Goal: Task Accomplishment & Management: Manage account settings

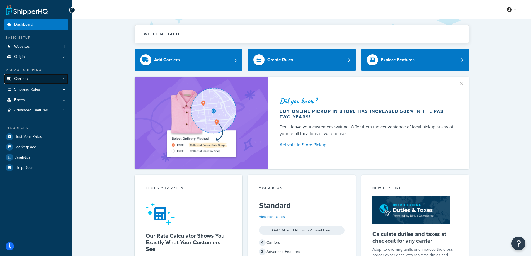
click at [44, 77] on link "Carriers 4" at bounding box center [36, 79] width 64 height 10
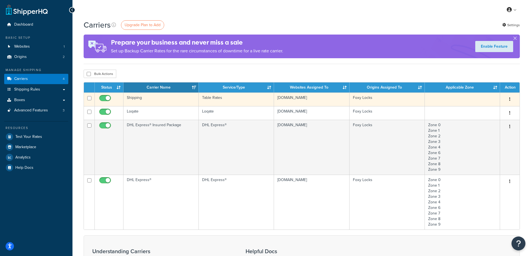
click at [265, 97] on td "Table Rates" at bounding box center [236, 100] width 75 height 14
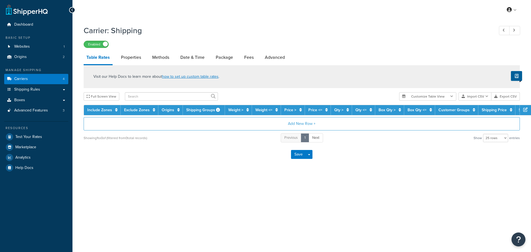
select select "25"
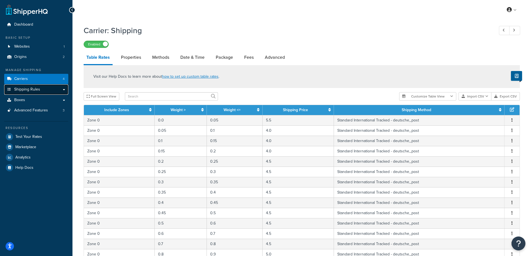
click at [63, 89] on link "Shipping Rules" at bounding box center [36, 89] width 64 height 10
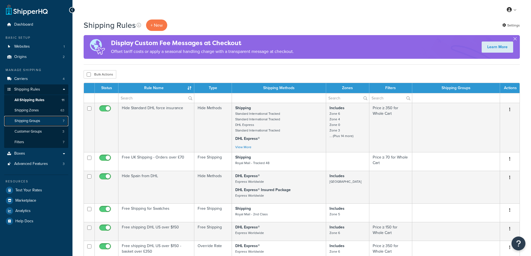
click at [37, 122] on span "Shipping Groups" at bounding box center [28, 121] width 26 height 5
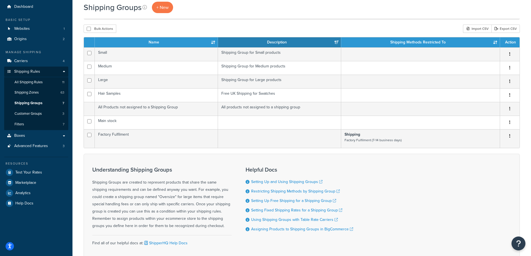
scroll to position [28, 0]
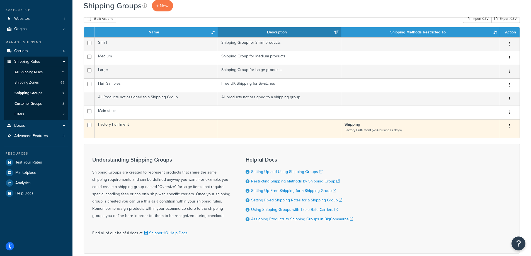
click at [224, 127] on td at bounding box center [279, 128] width 123 height 19
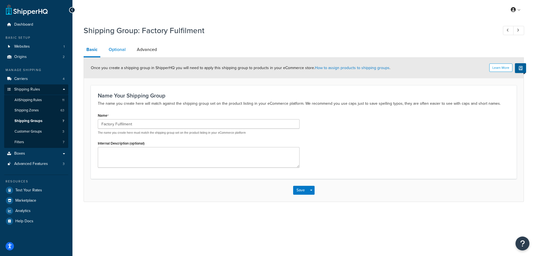
click at [117, 52] on link "Optional" at bounding box center [117, 49] width 23 height 13
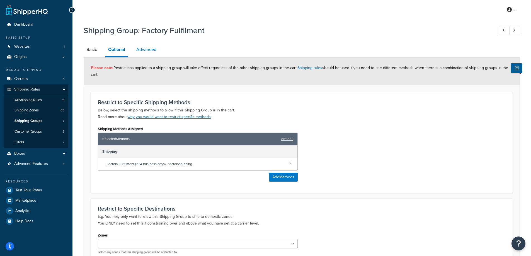
click at [153, 53] on link "Advanced" at bounding box center [147, 49] width 26 height 13
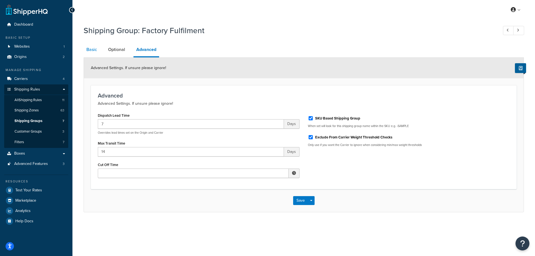
click at [92, 49] on link "Basic" at bounding box center [92, 49] width 16 height 13
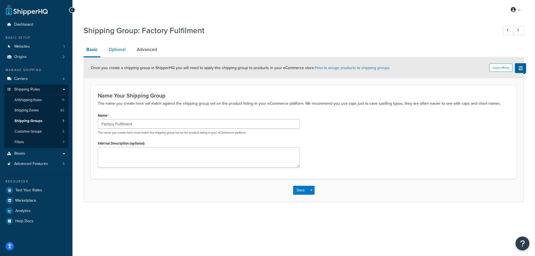
click at [117, 48] on link "Optional" at bounding box center [117, 49] width 23 height 13
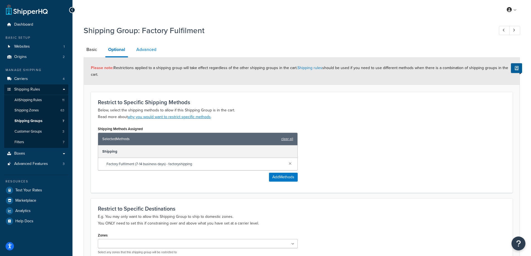
click at [144, 56] on link "Advanced" at bounding box center [147, 49] width 26 height 13
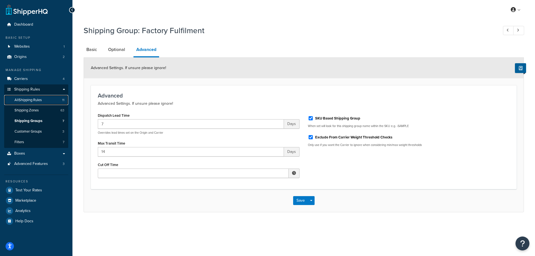
click at [38, 103] on link "All Shipping Rules 11" at bounding box center [36, 100] width 64 height 10
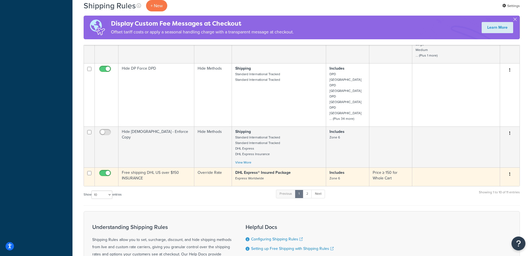
scroll to position [234, 0]
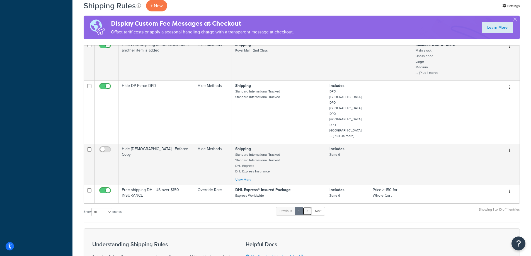
click at [306, 207] on link "2" at bounding box center [307, 211] width 9 height 8
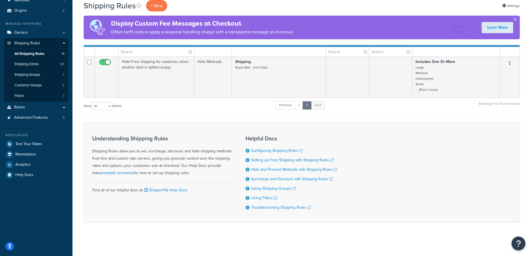
scroll to position [46, 0]
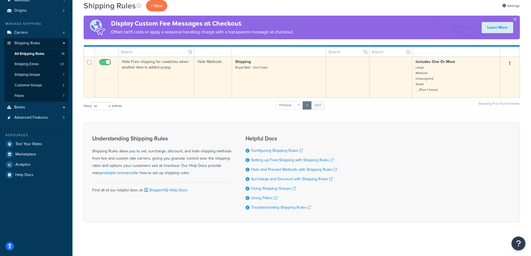
click at [174, 81] on td "Hide Free shipping for swatches when another item is added (copy)" at bounding box center [157, 77] width 76 height 41
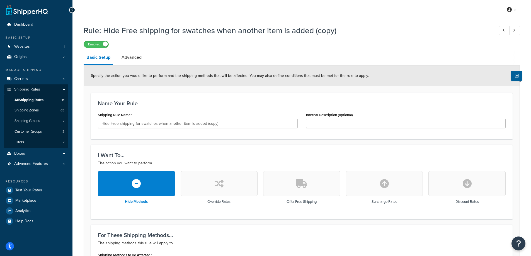
drag, startPoint x: 73, startPoint y: 11, endPoint x: 115, endPoint y: 27, distance: 44.7
click at [73, 11] on icon at bounding box center [72, 10] width 3 height 4
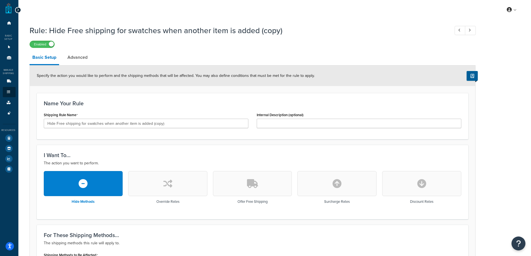
click at [18, 9] on icon at bounding box center [18, 10] width 3 height 4
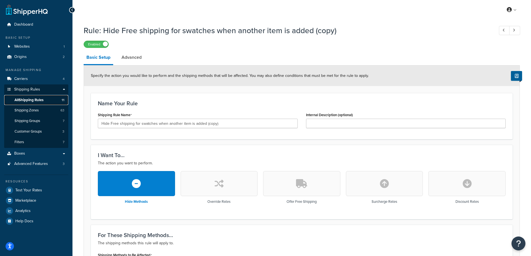
click at [40, 98] on span "All Shipping Rules" at bounding box center [29, 100] width 29 height 5
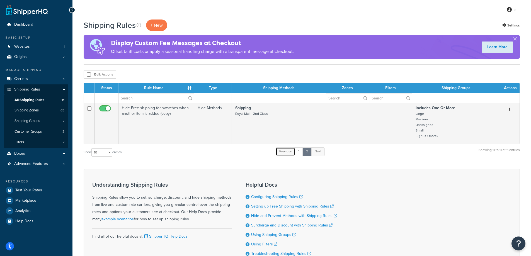
click at [294, 154] on link "Previous" at bounding box center [286, 152] width 20 height 8
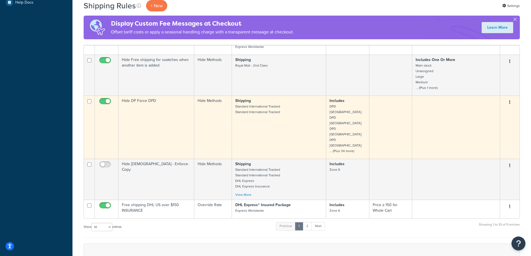
scroll to position [251, 0]
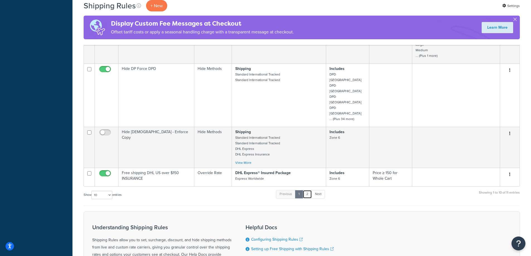
click at [308, 190] on link "2" at bounding box center [307, 194] width 9 height 8
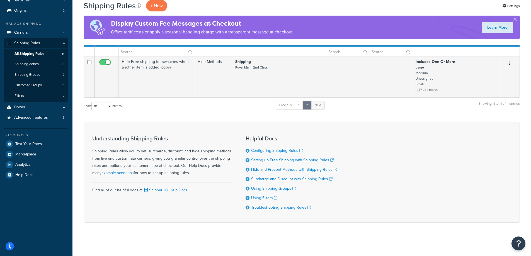
scroll to position [46, 0]
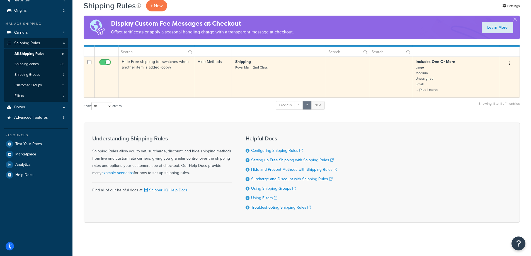
click at [178, 88] on td "Hide Free shipping for swatches when another item is added (copy)" at bounding box center [157, 77] width 76 height 41
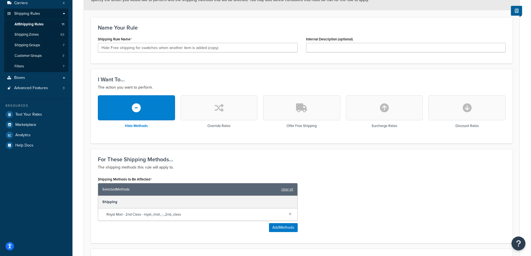
scroll to position [84, 0]
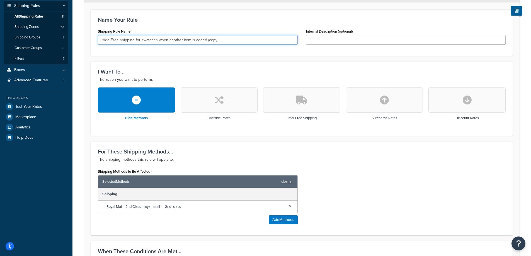
click at [225, 44] on input "Hide Free shipping for swatches when another item is added (copy)" at bounding box center [198, 39] width 200 height 9
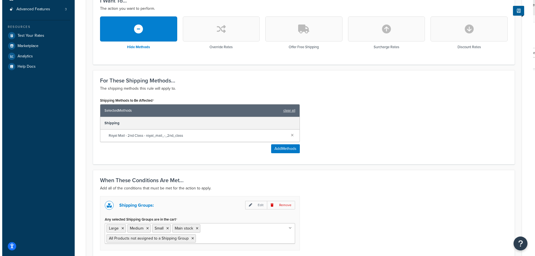
scroll to position [167, 0]
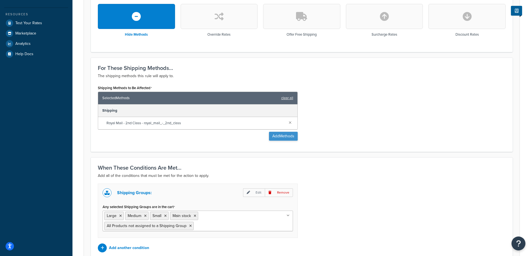
type input "Hide Shipping FACTORY"
click at [284, 136] on button "Add Methods" at bounding box center [283, 136] width 29 height 9
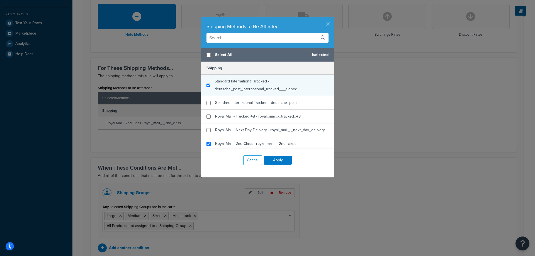
checkbox input "true"
click at [249, 84] on span "Standard International Tracked - deutsche_post_international_tracked___signed" at bounding box center [256, 85] width 83 height 14
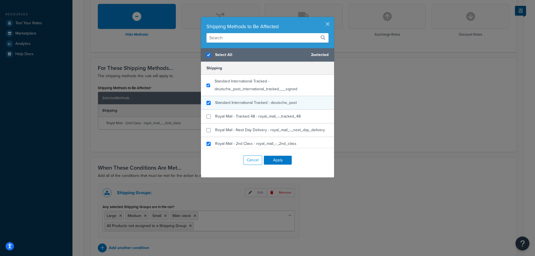
checkbox input "true"
click at [250, 102] on span "Standard International Tracked - deutsche_post" at bounding box center [256, 103] width 82 height 6
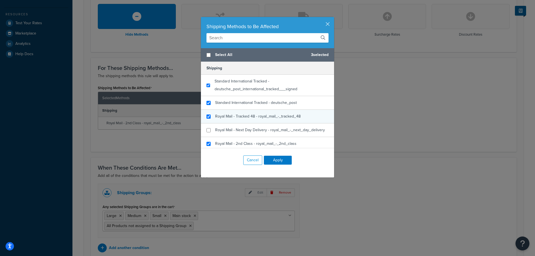
checkbox input "false"
checkbox input "true"
click at [243, 117] on span "Royal Mail - Tracked 48 - royal_mail_-_tracked_48" at bounding box center [258, 116] width 86 height 6
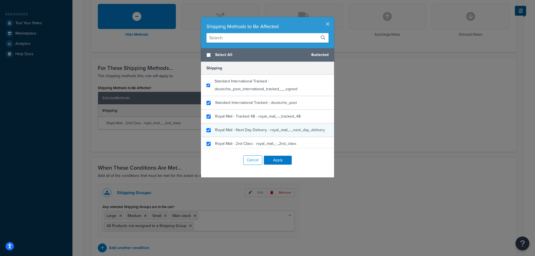
checkbox input "true"
click at [248, 133] on span "Royal Mail - Next Day Delivery - royal_mail_-_next_day_delivery" at bounding box center [270, 130] width 110 height 6
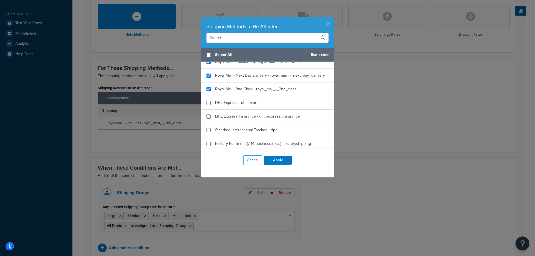
scroll to position [55, 0]
checkbox input "true"
click at [250, 103] on span "DHL Express - dhl_express" at bounding box center [238, 102] width 47 height 6
checkbox input "true"
click at [255, 114] on span "DHL Express Insurance - dhl_express_insurance" at bounding box center [257, 116] width 85 height 6
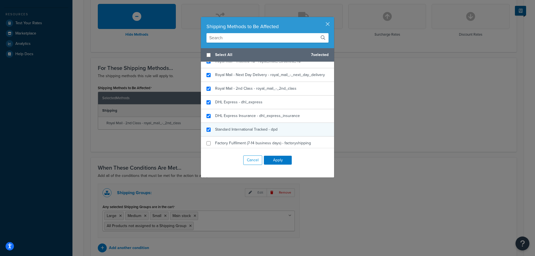
checkbox input "true"
click at [254, 129] on span "Standard International Tracked - dpd" at bounding box center [246, 130] width 62 height 6
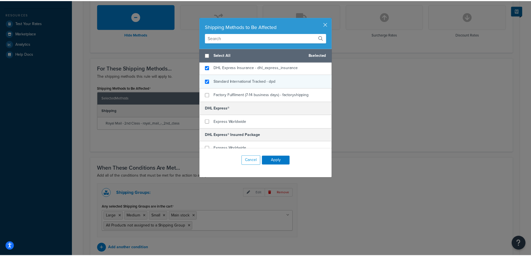
scroll to position [110, 0]
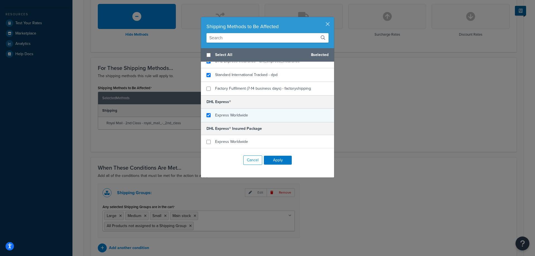
checkbox input "true"
click at [257, 117] on div "Express Worldwide" at bounding box center [267, 115] width 133 height 13
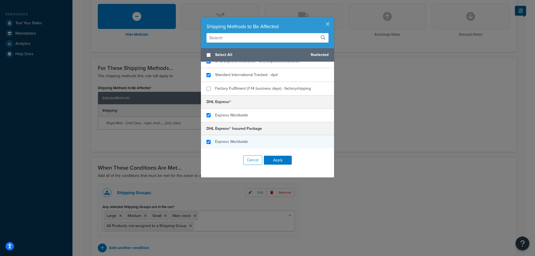
checkbox input "true"
click at [245, 142] on span "Express Worldwide" at bounding box center [231, 142] width 33 height 6
click at [279, 159] on button "Apply" at bounding box center [278, 160] width 28 height 9
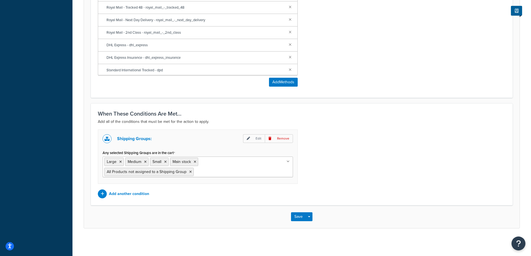
scroll to position [308, 0]
click at [120, 161] on icon at bounding box center [120, 161] width 3 height 3
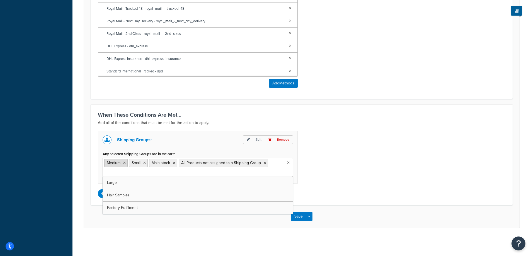
click at [124, 163] on icon at bounding box center [124, 162] width 3 height 3
click at [121, 164] on icon at bounding box center [120, 162] width 3 height 3
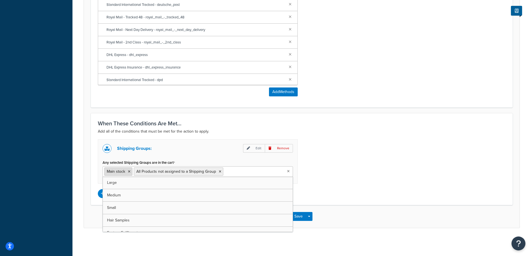
click at [131, 171] on li "Main stock" at bounding box center [118, 172] width 28 height 8
click at [130, 171] on icon at bounding box center [129, 171] width 3 height 3
click at [191, 171] on li "All Products not assigned to a Shipping Group" at bounding box center [149, 172] width 90 height 8
click at [187, 172] on li "All Products not assigned to a Shipping Group" at bounding box center [149, 172] width 90 height 8
click at [189, 171] on icon at bounding box center [190, 171] width 3 height 3
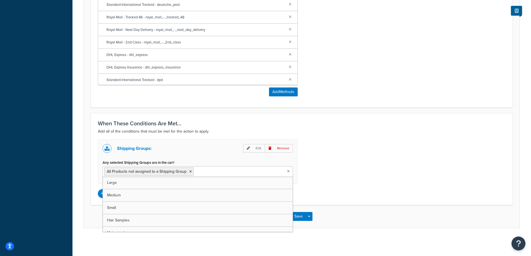
scroll to position [248, 0]
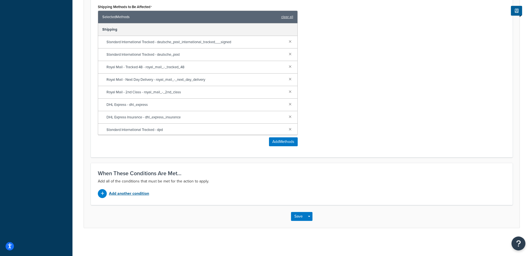
click at [134, 190] on p "Add another condition" at bounding box center [129, 194] width 40 height 8
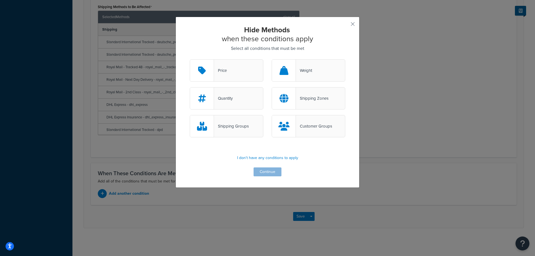
click at [242, 127] on div "Shipping Groups" at bounding box center [231, 126] width 35 height 8
click at [0, 0] on input "Shipping Groups" at bounding box center [0, 0] width 0 height 0
click at [262, 173] on button "Continue" at bounding box center [268, 172] width 28 height 9
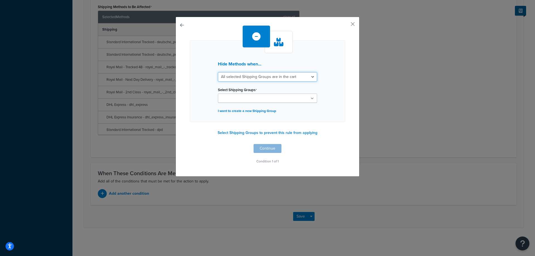
click at [257, 81] on select "All selected Shipping Groups are in the cart Any selected Shipping Groups are i…" at bounding box center [267, 76] width 99 height 9
click at [286, 75] on select "All selected Shipping Groups are in the cart Any selected Shipping Groups are i…" at bounding box center [267, 76] width 99 height 9
click at [291, 75] on select "All selected Shipping Groups are in the cart Any selected Shipping Groups are i…" at bounding box center [267, 76] width 99 height 9
click at [346, 25] on button "button" at bounding box center [344, 25] width 1 height 1
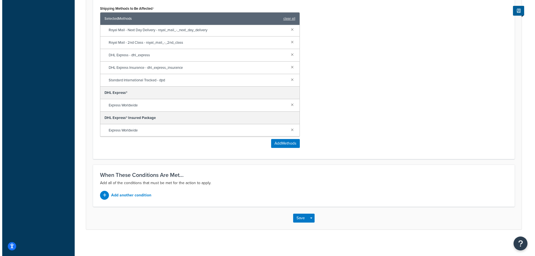
scroll to position [248, 0]
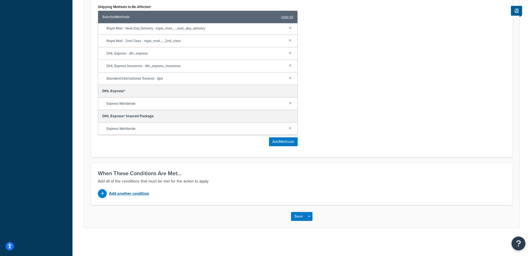
click at [134, 192] on p "Add another condition" at bounding box center [129, 194] width 40 height 8
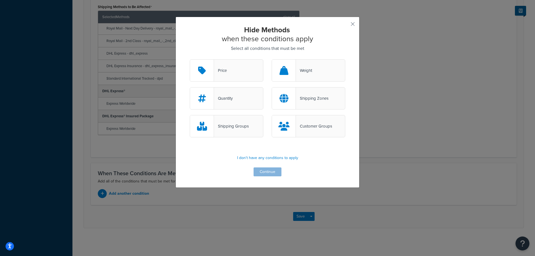
click at [232, 128] on div "Shipping Groups" at bounding box center [231, 126] width 35 height 8
click at [0, 0] on input "Shipping Groups" at bounding box center [0, 0] width 0 height 0
click at [275, 170] on button "Continue" at bounding box center [268, 172] width 28 height 9
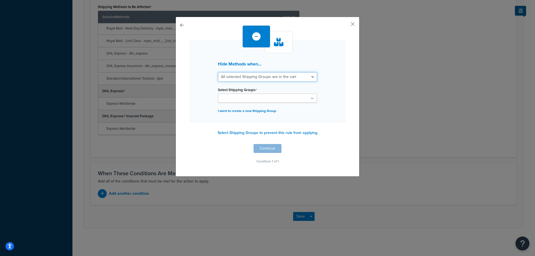
click at [267, 75] on select "All selected Shipping Groups are in the cart Any selected Shipping Groups are i…" at bounding box center [267, 76] width 99 height 9
select select "any"
click at [218, 72] on select "All selected Shipping Groups are in the cart Any selected Shipping Groups are i…" at bounding box center [267, 76] width 99 height 9
click at [266, 96] on ul at bounding box center [267, 98] width 99 height 9
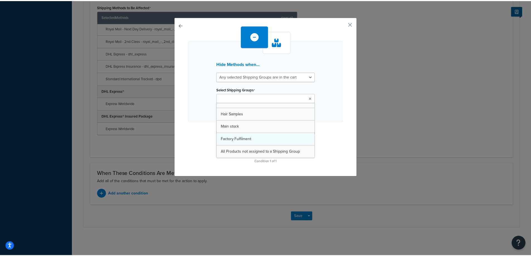
scroll to position [20, 0]
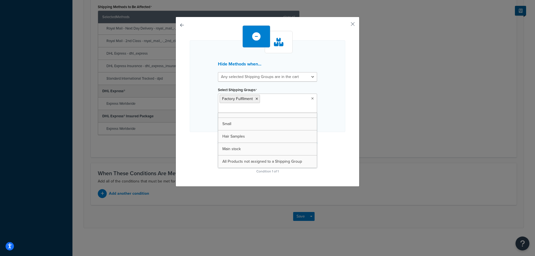
click at [334, 129] on div "Hide Methods when... All selected Shipping Groups are in the cart Any selected …" at bounding box center [268, 100] width 156 height 150
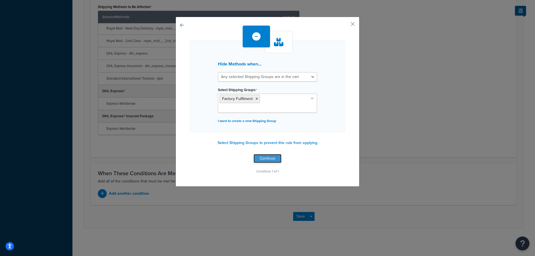
click at [265, 154] on button "Continue" at bounding box center [268, 158] width 28 height 9
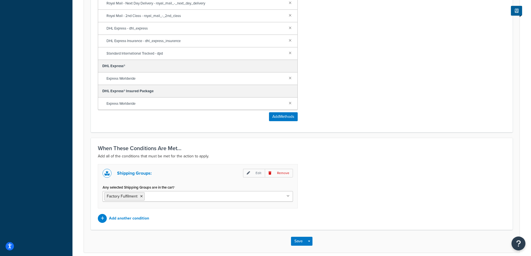
scroll to position [298, 0]
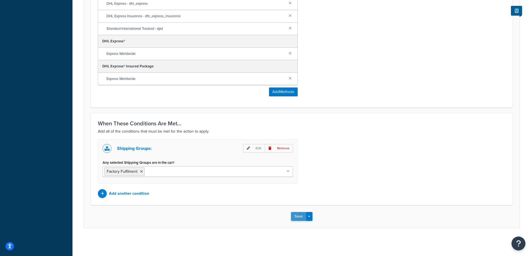
click at [298, 218] on button "Save" at bounding box center [298, 216] width 15 height 9
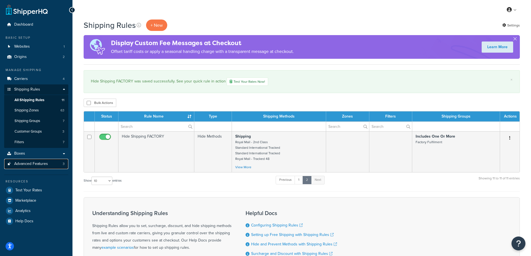
click at [39, 162] on span "Advanced Features" at bounding box center [31, 164] width 34 height 5
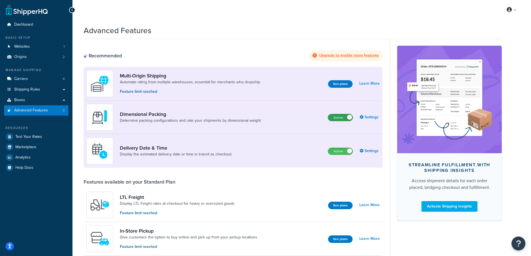
click at [335, 117] on label "Active" at bounding box center [340, 117] width 25 height 7
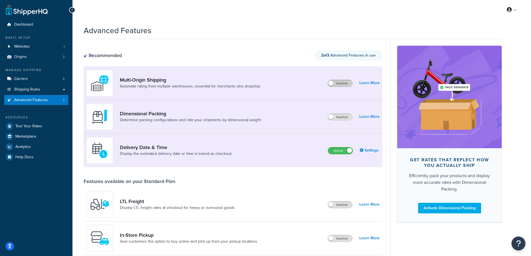
click at [347, 84] on label "Inactive" at bounding box center [340, 83] width 25 height 7
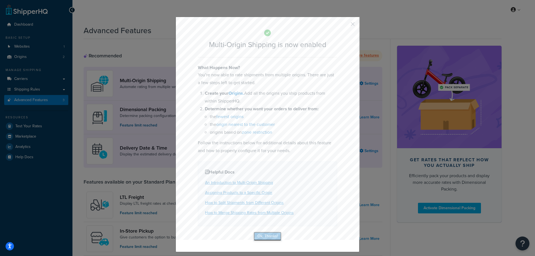
click at [273, 240] on button "Ok, Thanks!" at bounding box center [268, 236] width 28 height 9
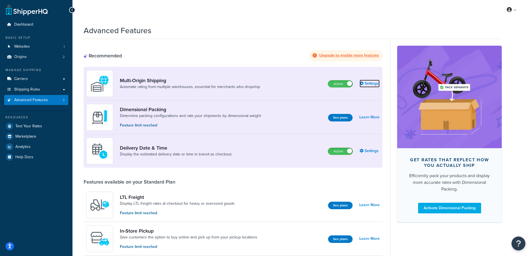
click at [378, 83] on link "Settings" at bounding box center [370, 84] width 20 height 8
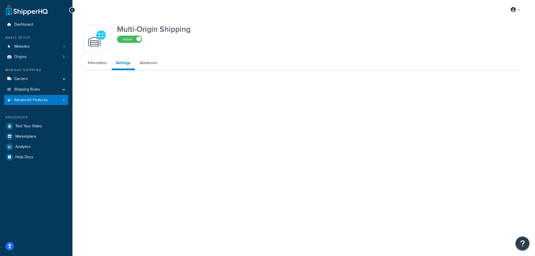
select select "false"
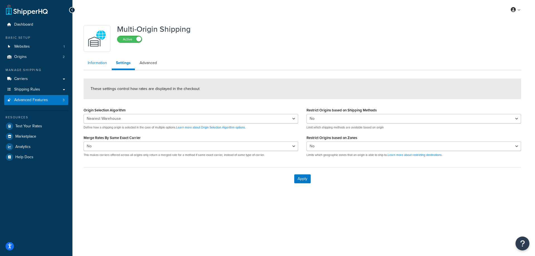
click at [102, 64] on link "Information" at bounding box center [98, 62] width 28 height 11
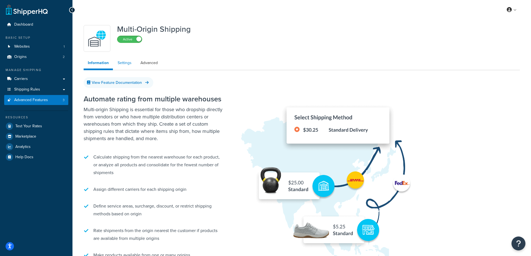
click at [130, 65] on link "Settings" at bounding box center [124, 62] width 22 height 11
select select "false"
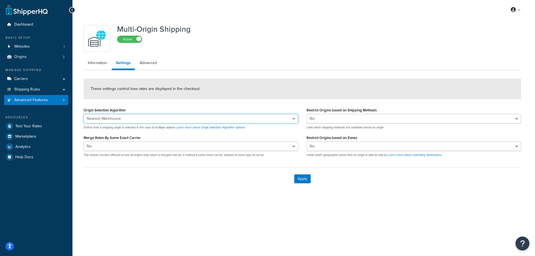
click at [126, 118] on select "Nearest Warehouse Fewest Warehouses" at bounding box center [191, 118] width 215 height 9
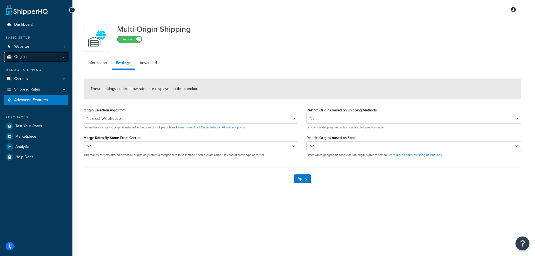
click at [49, 54] on link "Origins 2" at bounding box center [36, 57] width 64 height 10
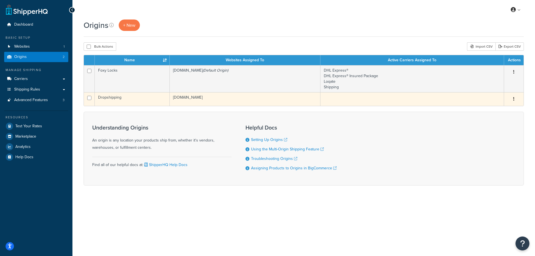
click at [219, 100] on td "[DOMAIN_NAME]" at bounding box center [245, 99] width 151 height 14
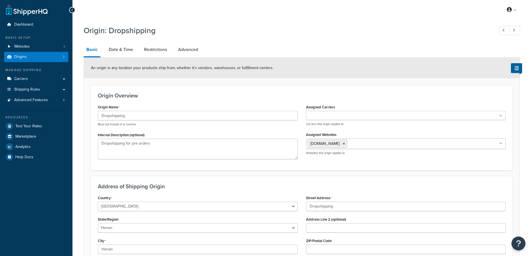
select select "1045"
select select "299"
click at [178, 117] on input "Dropshipping" at bounding box center [198, 115] width 200 height 9
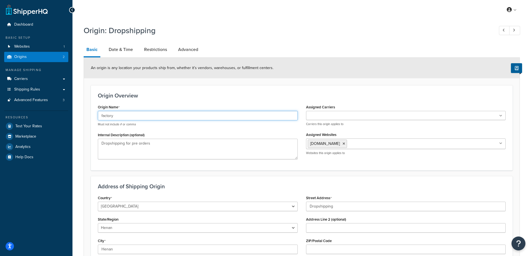
type input "Factory Fulfilment"
click at [332, 121] on div "DHL Express® DHL Express® Insured Package Shipping Loqate Carriers this origin …" at bounding box center [406, 118] width 200 height 15
click at [335, 112] on ul at bounding box center [406, 115] width 200 height 9
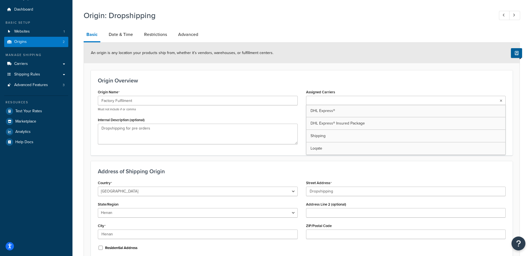
scroll to position [28, 0]
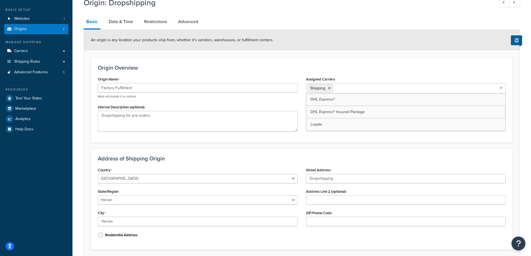
click at [285, 144] on form "An origin is any location your products ship from, whether it’s vendors, wareho…" at bounding box center [302, 151] width 436 height 243
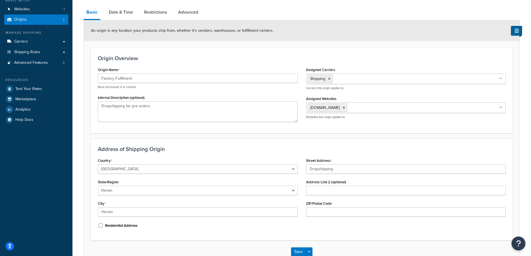
scroll to position [0, 0]
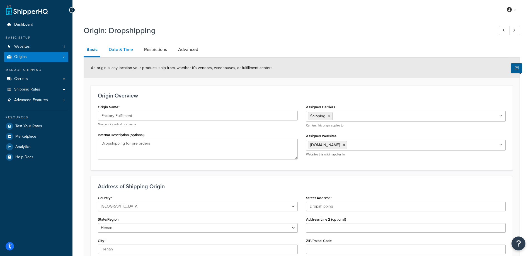
click at [121, 53] on link "Date & Time" at bounding box center [121, 49] width 30 height 13
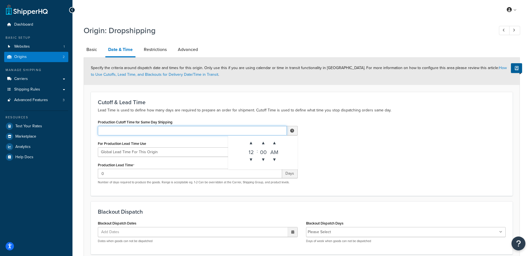
click at [141, 130] on input "Production Cutoff Time for Same Day Shipping" at bounding box center [192, 130] width 189 height 9
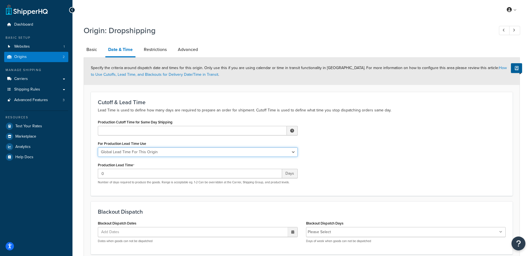
click at [166, 151] on select "Global Lead Time For This Origin Lead Time For Per Shipping Method Type" at bounding box center [198, 152] width 200 height 9
click at [98, 148] on select "Global Lead Time For This Origin Lead Time For Per Shipping Method Type" at bounding box center [198, 152] width 200 height 9
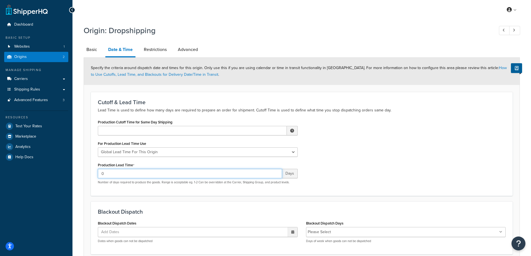
click at [136, 175] on input "0" at bounding box center [190, 173] width 184 height 9
drag, startPoint x: 170, startPoint y: 173, endPoint x: 108, endPoint y: 171, distance: 62.5
click at [108, 171] on input "0" at bounding box center [190, 173] width 184 height 9
type input "07-14"
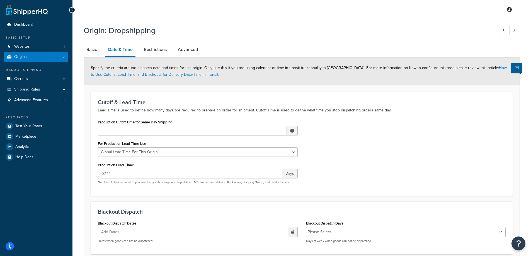
click at [367, 181] on div "Production Cutoff Time for Same Day Shipping ▲ 12 ▼ : ▲ 00 ▼ ▲ AM ▼ For Product…" at bounding box center [302, 153] width 416 height 71
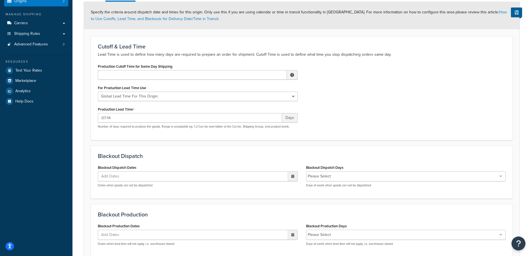
scroll to position [84, 0]
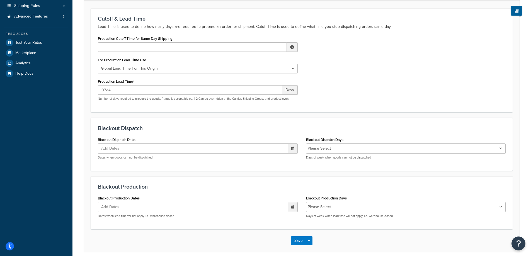
click at [150, 149] on ul "Add Dates" at bounding box center [198, 149] width 200 height 10
click at [323, 148] on li "Please Select" at bounding box center [319, 149] width 23 height 8
click at [348, 146] on input "Blackout Dispatch Days" at bounding box center [357, 149] width 49 height 6
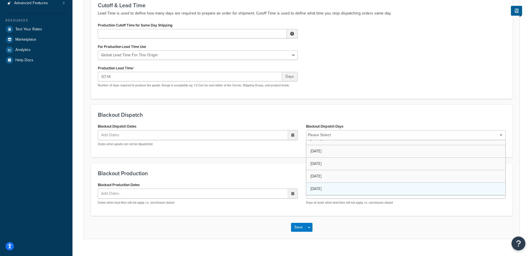
scroll to position [108, 0]
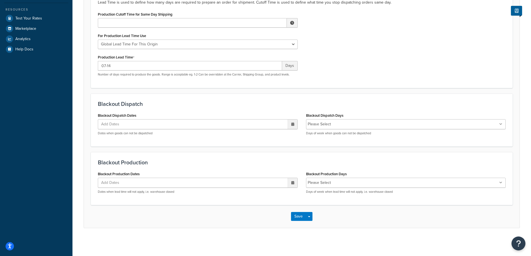
click at [383, 101] on h3 "Blackout Dispatch" at bounding box center [302, 104] width 408 height 6
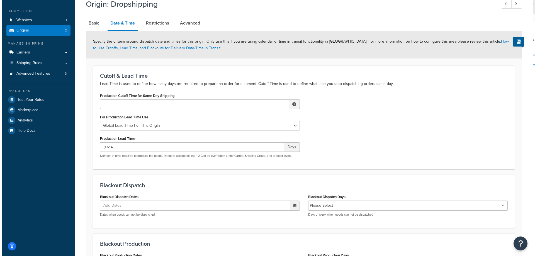
scroll to position [0, 0]
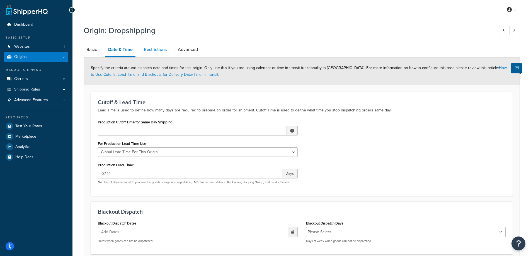
click at [152, 44] on link "Restrictions" at bounding box center [155, 49] width 28 height 13
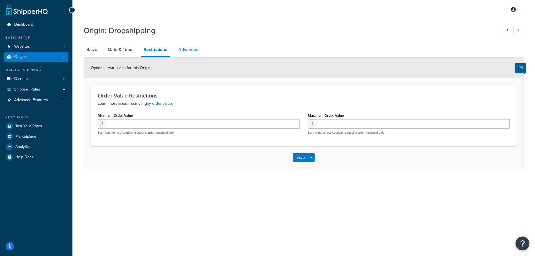
click at [184, 48] on link "Advanced" at bounding box center [189, 49] width 26 height 13
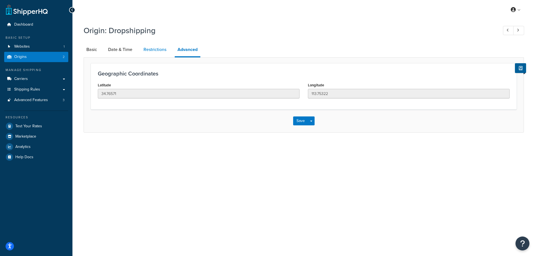
click at [157, 49] on link "Restrictions" at bounding box center [155, 49] width 28 height 13
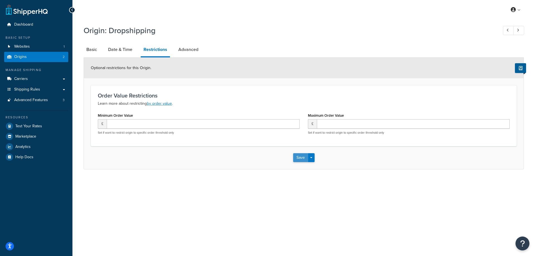
click at [299, 161] on button "Save" at bounding box center [300, 157] width 15 height 9
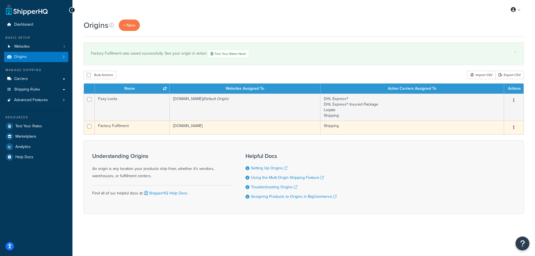
click at [159, 128] on td "Factory Fulfilment" at bounding box center [132, 128] width 75 height 14
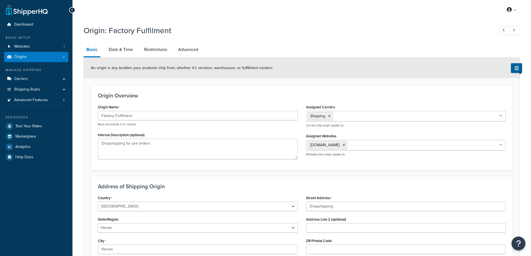
select select "1045"
select select "299"
click at [130, 50] on link "Date & Time" at bounding box center [121, 49] width 30 height 13
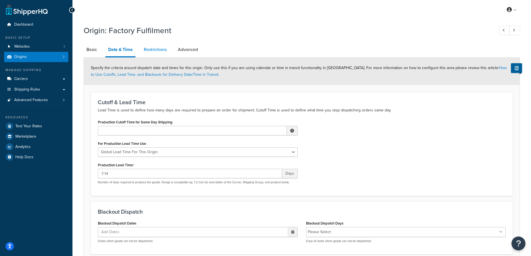
click at [166, 53] on link "Restrictions" at bounding box center [155, 49] width 28 height 13
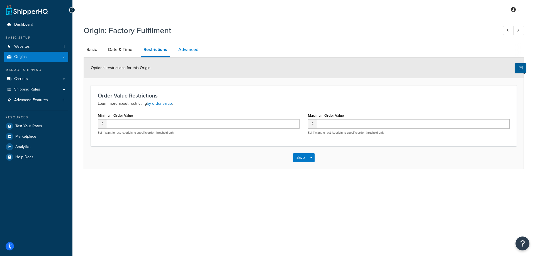
click at [185, 50] on link "Advanced" at bounding box center [189, 49] width 26 height 13
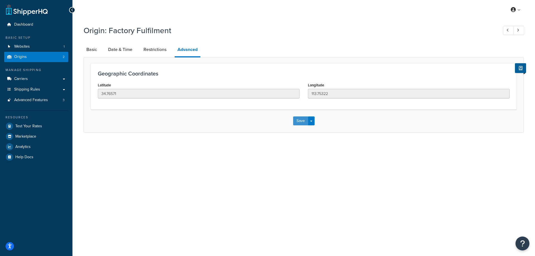
click at [296, 120] on button "Save" at bounding box center [300, 121] width 15 height 9
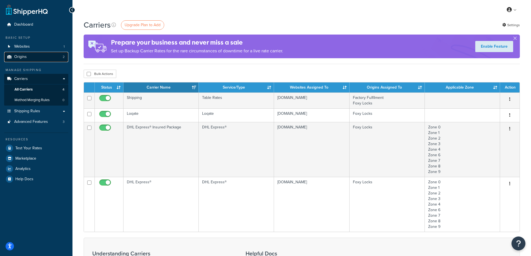
click at [49, 55] on link "Origins 2" at bounding box center [36, 57] width 64 height 10
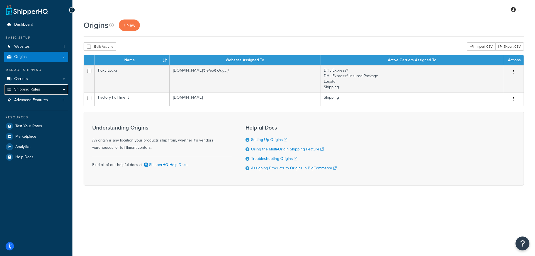
click at [47, 88] on link "Shipping Rules" at bounding box center [36, 89] width 64 height 10
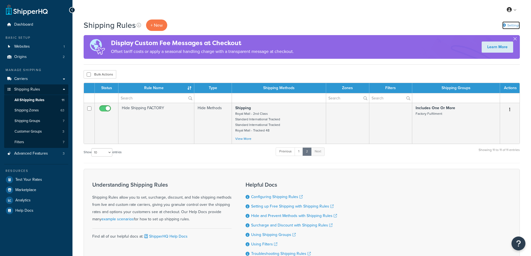
drag, startPoint x: 0, startPoint y: 0, endPoint x: 513, endPoint y: 23, distance: 513.3
click at [513, 23] on link "Settings" at bounding box center [511, 25] width 18 height 8
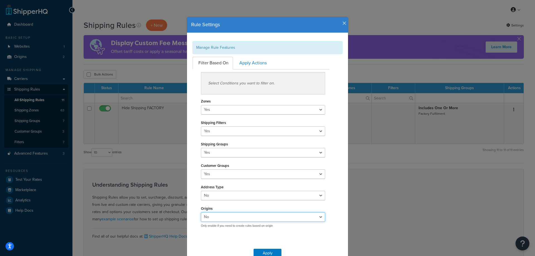
click at [224, 219] on select "Yes No" at bounding box center [263, 216] width 124 height 9
select select "true"
click at [201, 212] on select "Yes No" at bounding box center [263, 216] width 124 height 9
click at [267, 253] on button "Apply" at bounding box center [268, 253] width 28 height 9
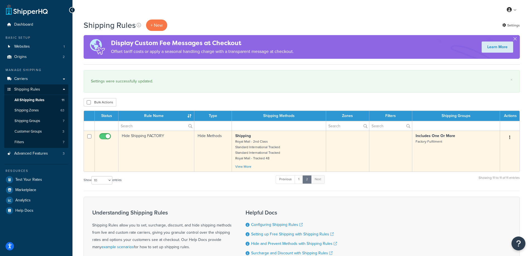
click at [191, 148] on td "Hide Shipping FACTORY" at bounding box center [157, 151] width 76 height 41
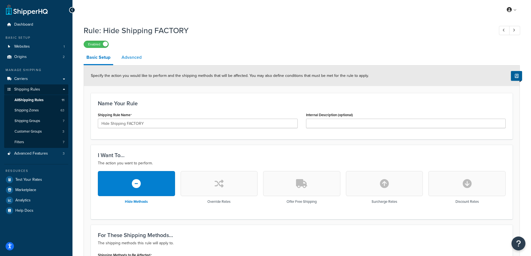
click at [140, 59] on link "Advanced" at bounding box center [132, 57] width 26 height 13
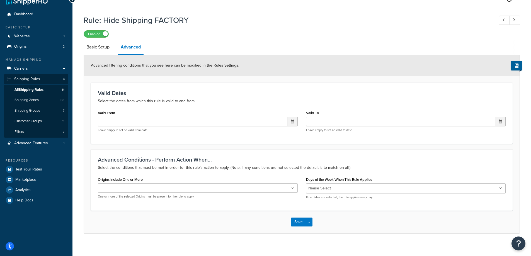
scroll to position [16, 0]
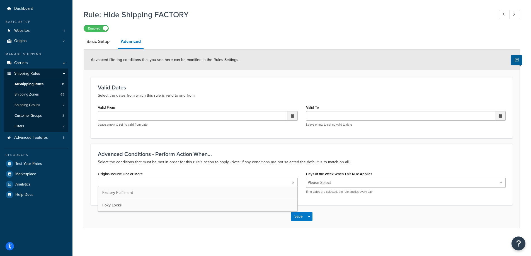
click at [222, 186] on ul at bounding box center [198, 182] width 200 height 9
click at [166, 230] on div "Rule: Hide Shipping FACTORY Enabled Basic Setup Advanced Advanced filtering con…" at bounding box center [302, 124] width 459 height 236
click at [35, 96] on span "Shipping Zones" at bounding box center [27, 94] width 24 height 5
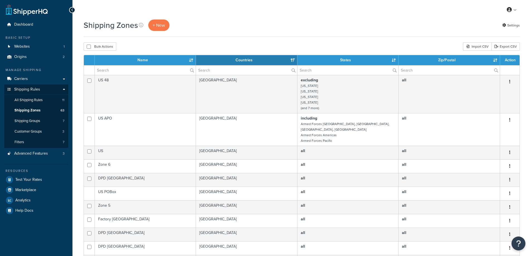
select select "15"
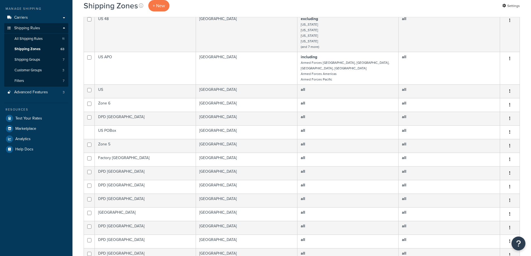
scroll to position [167, 0]
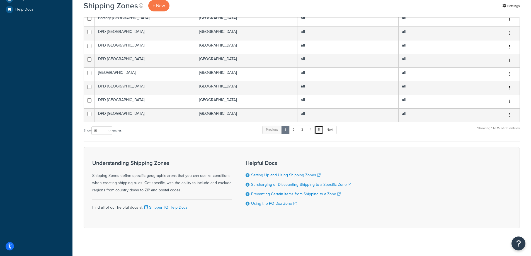
click at [320, 126] on link "5" at bounding box center [319, 130] width 9 height 8
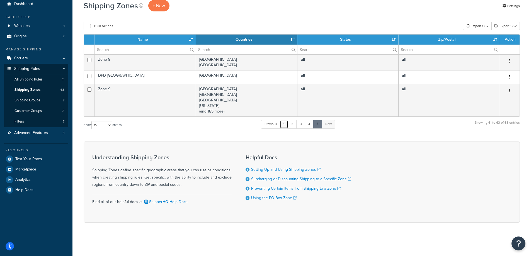
click at [286, 124] on link "1" at bounding box center [284, 124] width 8 height 8
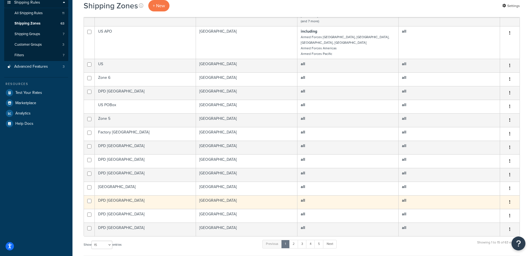
scroll to position [114, 0]
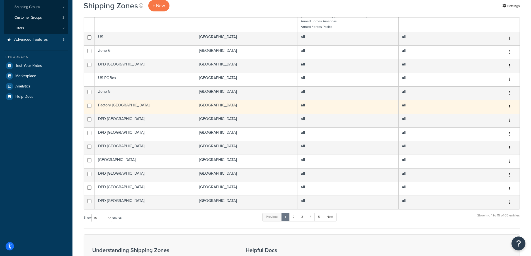
click at [189, 100] on td "Factory UK" at bounding box center [145, 107] width 101 height 14
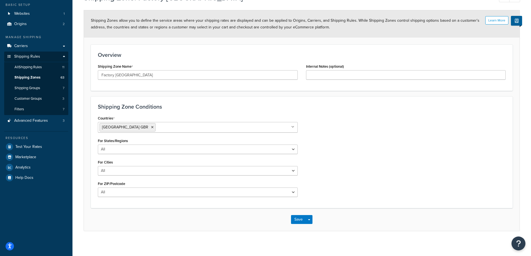
scroll to position [36, 0]
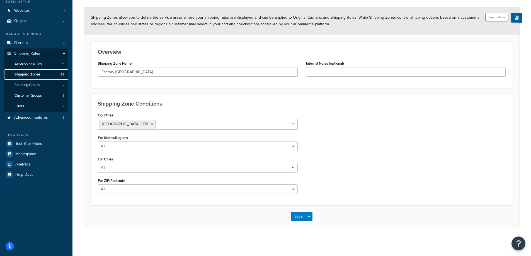
click at [36, 71] on link "Shipping Zones 63" at bounding box center [36, 74] width 64 height 10
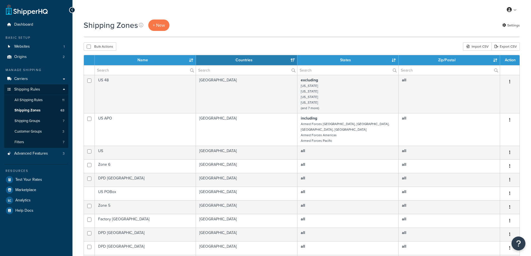
select select "15"
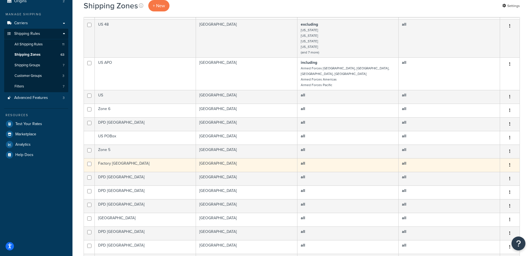
click at [509, 161] on button "button" at bounding box center [510, 165] width 8 height 9
click at [482, 191] on link "Delete" at bounding box center [487, 193] width 44 height 11
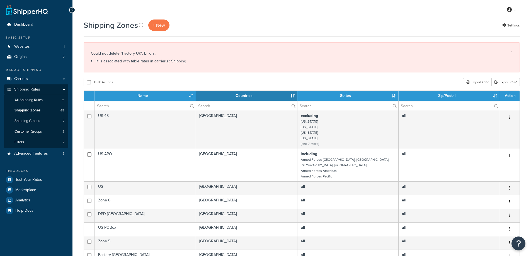
select select "15"
click at [44, 104] on link "All Shipping Rules 11" at bounding box center [36, 100] width 64 height 10
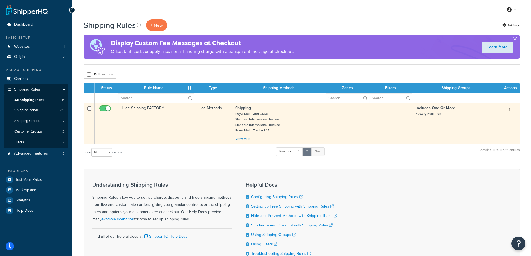
click at [103, 108] on input "checkbox" at bounding box center [105, 110] width 15 height 7
checkbox input "false"
click at [511, 108] on button "button" at bounding box center [510, 109] width 8 height 9
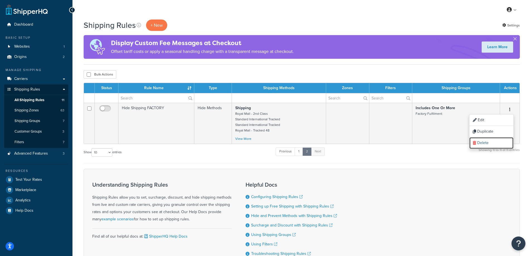
drag, startPoint x: 492, startPoint y: 141, endPoint x: 289, endPoint y: 20, distance: 236.6
click at [492, 141] on link "Delete" at bounding box center [492, 142] width 44 height 11
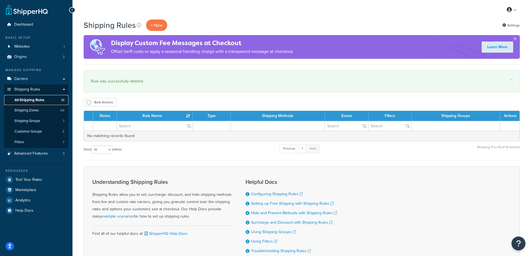
click at [38, 100] on span "All Shipping Rules" at bounding box center [30, 100] width 30 height 5
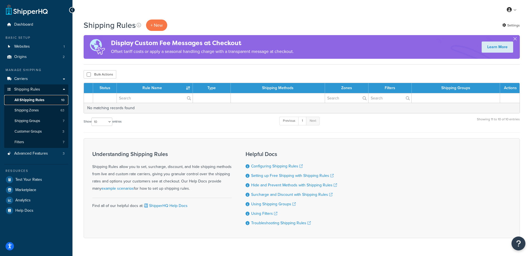
click at [47, 100] on link "All Shipping Rules 10" at bounding box center [36, 100] width 64 height 10
click at [39, 108] on span "Shipping Zones" at bounding box center [27, 110] width 24 height 5
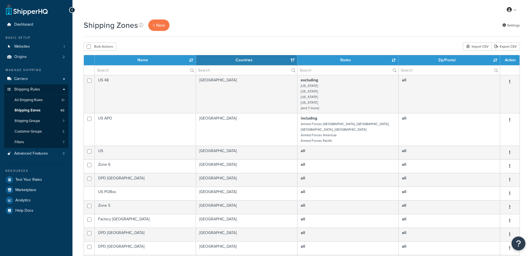
select select "15"
click at [57, 101] on link "All Shipping Rules 10" at bounding box center [36, 100] width 64 height 10
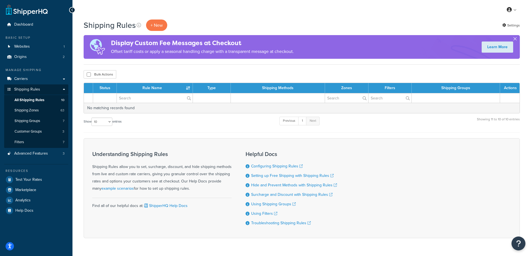
click at [515, 39] on button "button" at bounding box center [514, 39] width 1 height 1
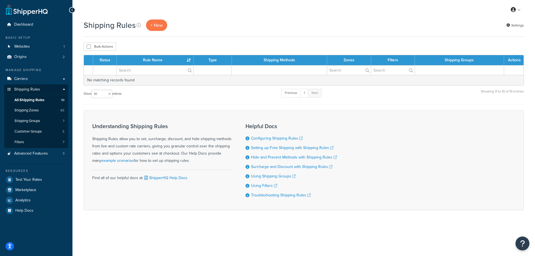
click at [90, 94] on label "Show 10 15 25 50 100 1000 entries" at bounding box center [103, 94] width 38 height 8
click at [91, 94] on select "10 15 25 50 100 1000" at bounding box center [101, 94] width 21 height 8
click at [101, 96] on select "10 15 25 50 100 1000" at bounding box center [101, 94] width 21 height 8
select select "15"
click at [92, 90] on select "10 15 25 50 100 1000" at bounding box center [101, 94] width 21 height 8
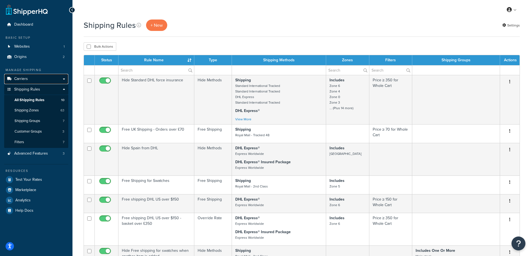
click at [42, 78] on link "Carriers" at bounding box center [36, 79] width 64 height 10
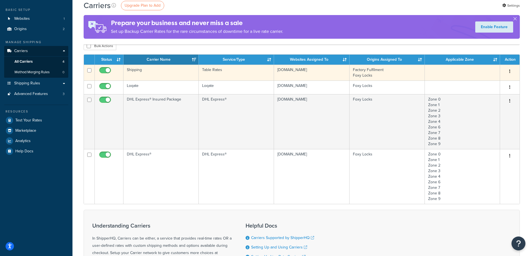
click at [250, 68] on td "Table Rates" at bounding box center [236, 73] width 75 height 16
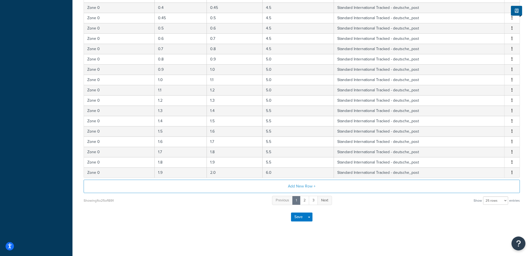
scroll to position [195, 0]
click at [495, 199] on select "10 rows 15 rows 25 rows 50 rows 100 rows 1000 rows" at bounding box center [495, 200] width 25 height 8
select select "100"
click at [484, 196] on select "10 rows 15 rows 25 rows 50 rows 100 rows 1000 rows" at bounding box center [495, 200] width 25 height 8
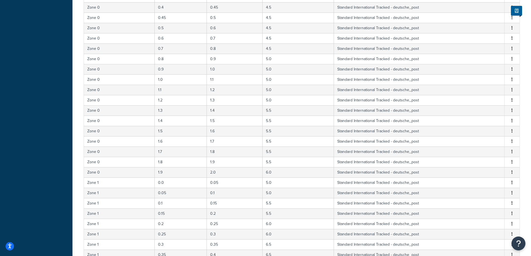
scroll to position [969, 0]
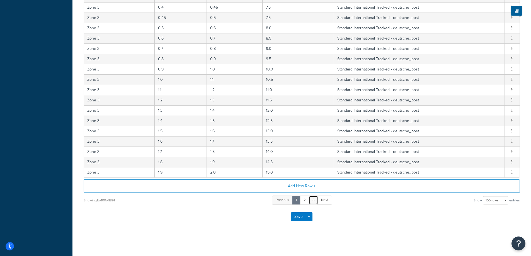
click at [316, 202] on link "3" at bounding box center [313, 200] width 9 height 9
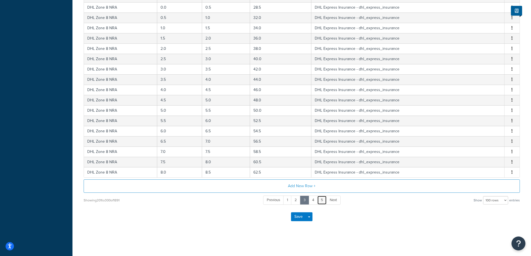
click at [321, 202] on link "5" at bounding box center [321, 200] width 9 height 9
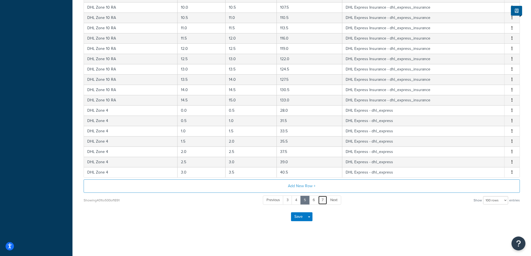
click at [325, 202] on link "7" at bounding box center [322, 200] width 9 height 9
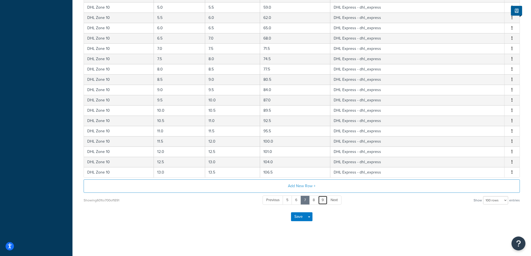
click at [323, 200] on link "9" at bounding box center [322, 200] width 9 height 9
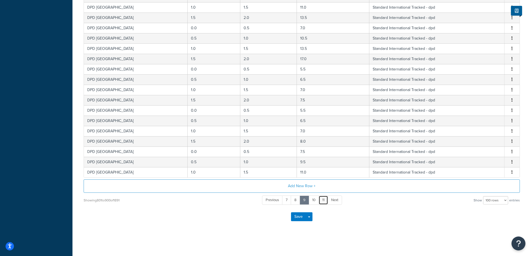
click at [320, 201] on link "11" at bounding box center [323, 200] width 9 height 9
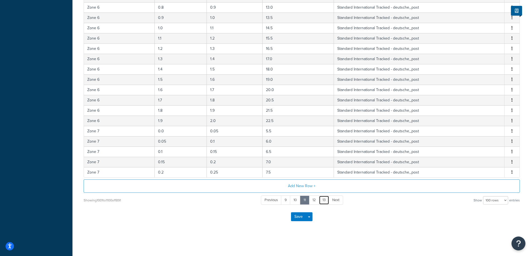
click at [327, 202] on link "13" at bounding box center [324, 200] width 10 height 9
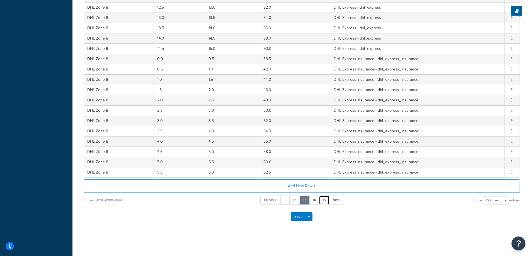
click at [327, 202] on link "15" at bounding box center [324, 200] width 11 height 9
click at [327, 202] on link "17" at bounding box center [325, 200] width 10 height 9
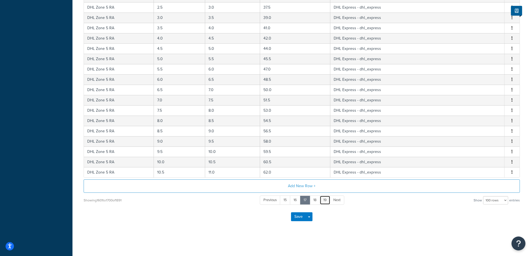
click at [327, 202] on link "19" at bounding box center [325, 200] width 11 height 9
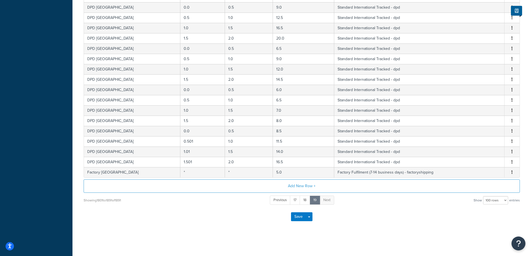
scroll to position [876, 0]
click at [327, 202] on span "Next" at bounding box center [326, 199] width 7 height 5
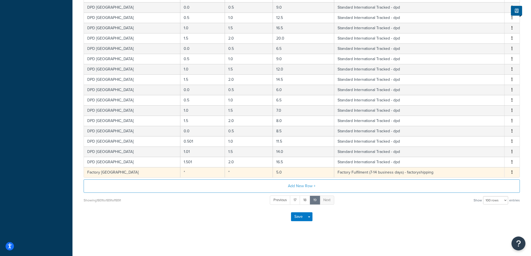
click at [513, 170] on icon "button" at bounding box center [512, 172] width 1 height 4
click at [474, 186] on div "Delete" at bounding box center [484, 183] width 40 height 11
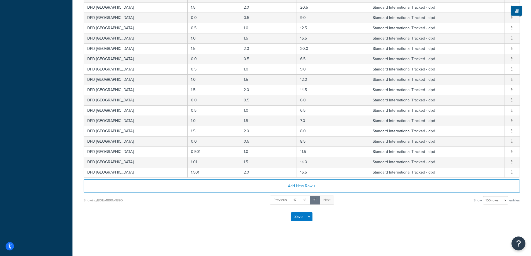
scroll to position [0, 0]
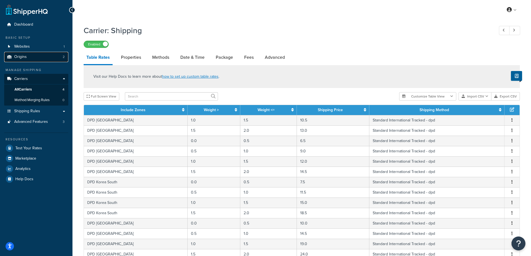
click at [42, 59] on link "Origins 2" at bounding box center [36, 57] width 64 height 10
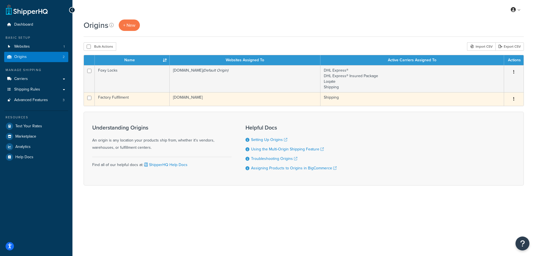
click at [266, 105] on td "[DOMAIN_NAME]" at bounding box center [245, 99] width 151 height 14
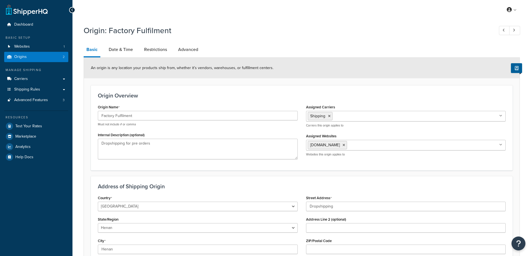
select select "1045"
select select "299"
